Goal: Information Seeking & Learning: Learn about a topic

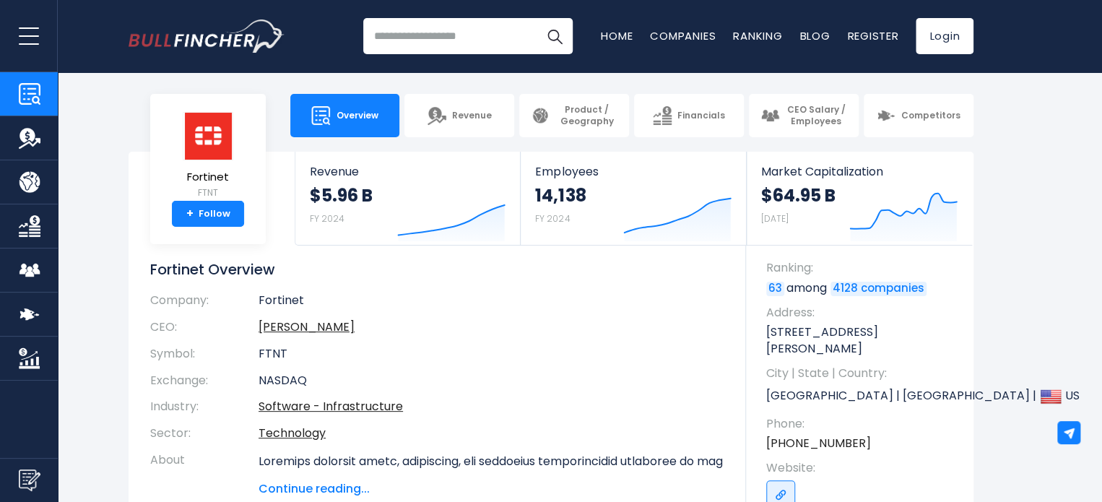
click at [429, 274] on h1 "Fortinet Overview" at bounding box center [437, 269] width 574 height 19
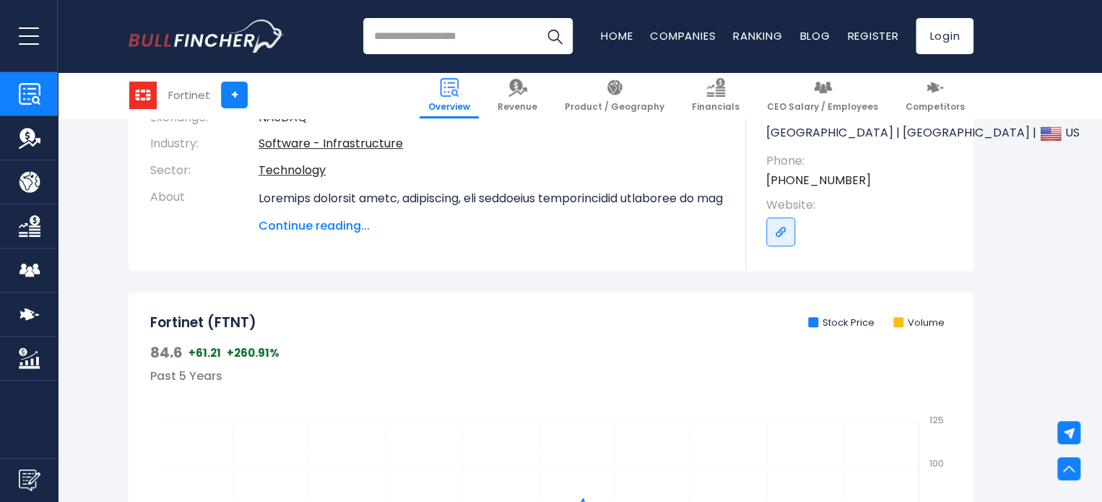
scroll to position [289, 0]
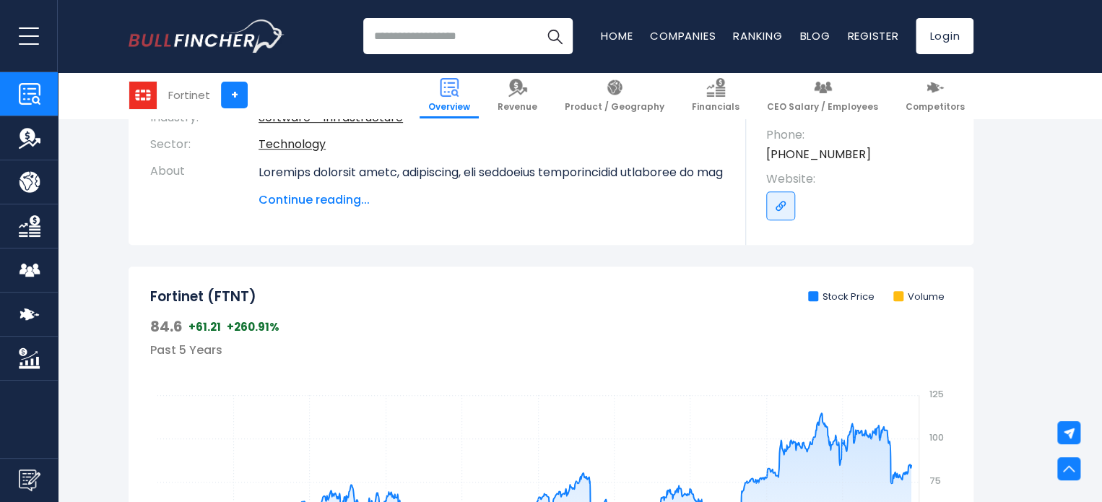
click at [355, 210] on div "Fortinet FTNT + Follow Revenue $5.96 B FY 2024 Created with Highcharts 12.1.2 E…" at bounding box center [551, 54] width 845 height 382
click at [355, 209] on div "Fortinet FTNT + Follow Revenue $5.96 B FY 2024 Created with Highcharts 12.1.2 E…" at bounding box center [551, 54] width 845 height 382
click at [355, 206] on span "Continue reading..." at bounding box center [492, 199] width 466 height 17
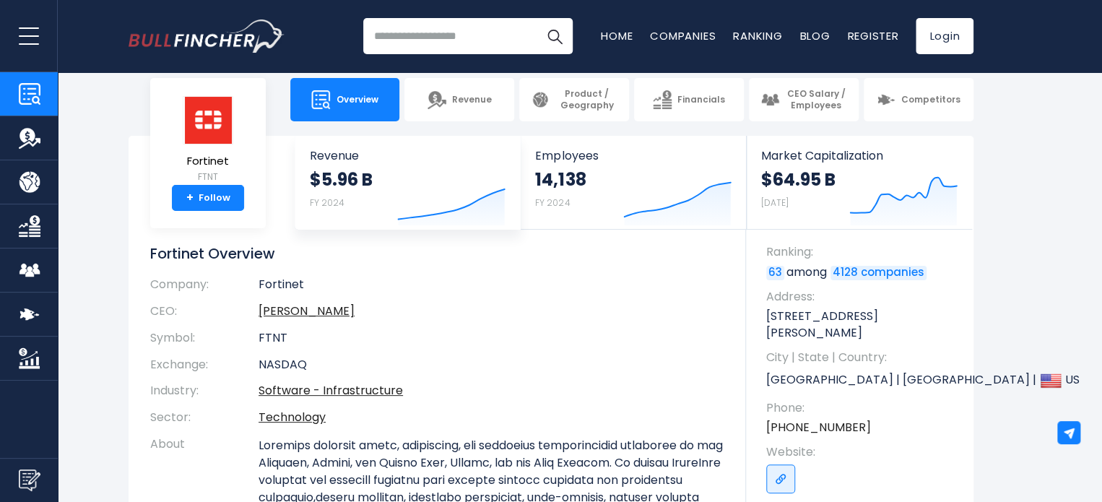
scroll to position [0, 0]
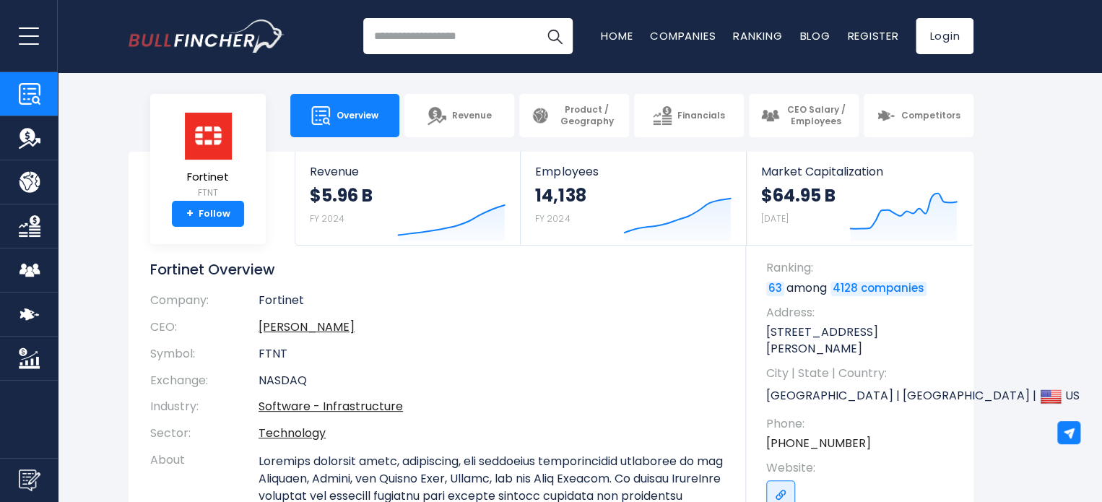
click at [441, 27] on input "search" at bounding box center [467, 36] width 209 height 36
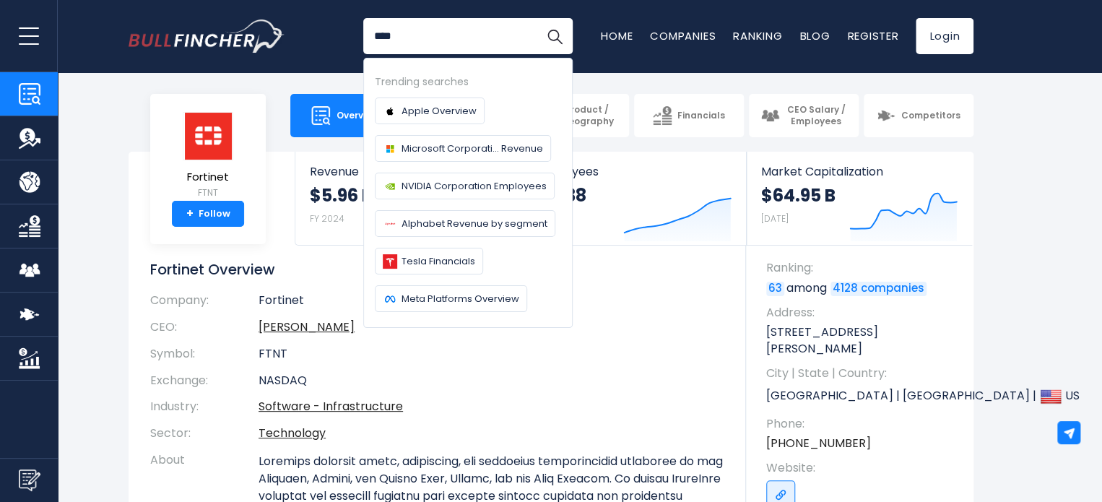
type input "****"
click at [537, 18] on button "Search" at bounding box center [555, 36] width 36 height 36
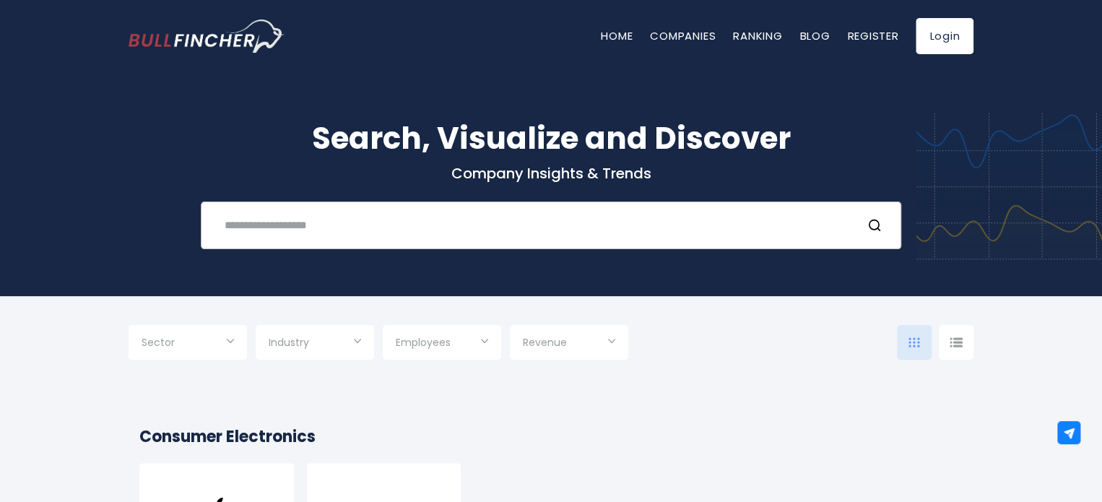
click at [353, 216] on input "text" at bounding box center [533, 225] width 634 height 27
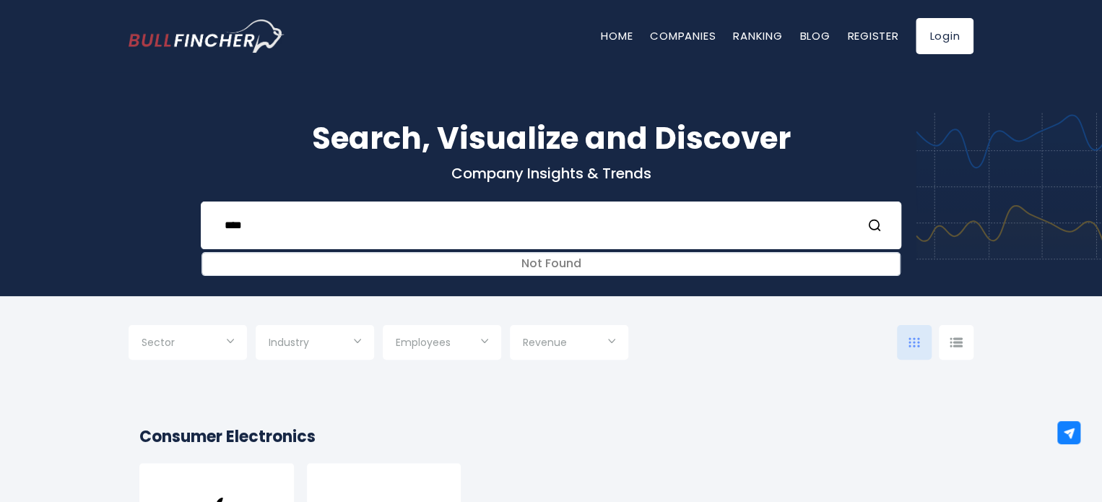
type input "****"
